Goal: Task Accomplishment & Management: Use online tool/utility

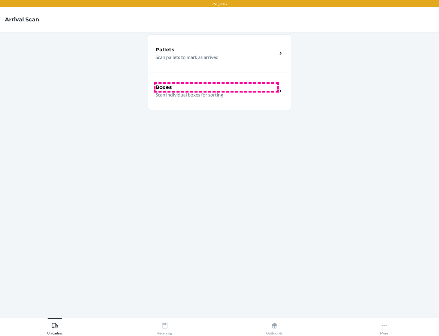
click at [216, 87] on div "Boxes" at bounding box center [217, 87] width 122 height 7
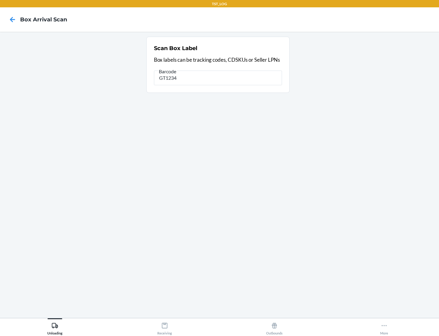
type input "GT1234"
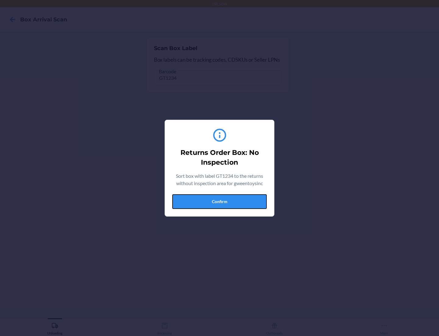
click at [220, 201] on button "Confirm" at bounding box center [219, 201] width 95 height 15
